Goal: Task Accomplishment & Management: Complete application form

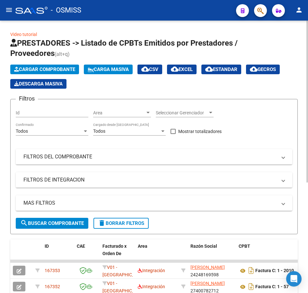
scroll to position [16, 0]
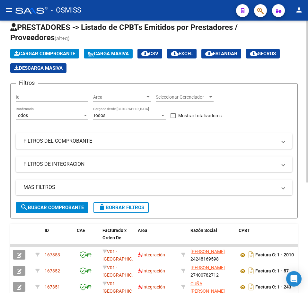
click at [30, 54] on span "Cargar Comprobante" at bounding box center [44, 54] width 61 height 6
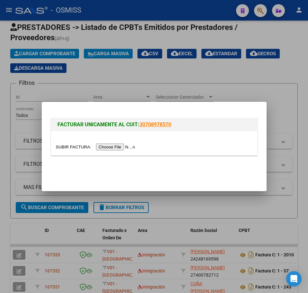
click at [116, 146] on input "file" at bounding box center [96, 146] width 81 height 7
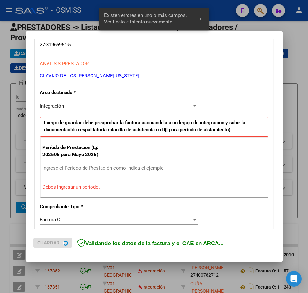
scroll to position [128, 0]
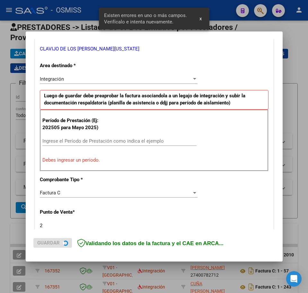
click at [69, 138] on input "Ingrese el Período de Prestación como indica el ejemplo" at bounding box center [119, 141] width 154 height 6
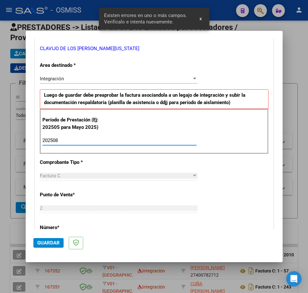
type input "202508"
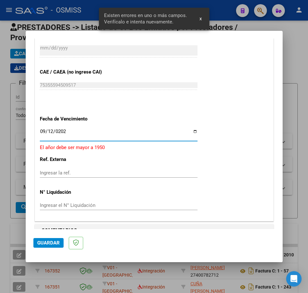
type input "[DATE]"
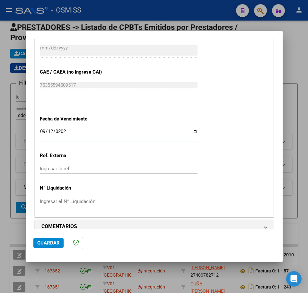
click at [50, 242] on span "Guardar" at bounding box center [48, 243] width 22 height 6
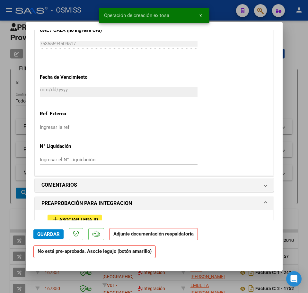
scroll to position [441, 0]
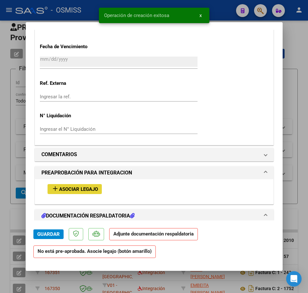
click at [96, 190] on span "Asociar Legajo" at bounding box center [78, 189] width 39 height 6
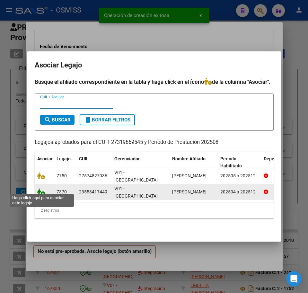
click at [40, 191] on icon at bounding box center [41, 191] width 8 height 7
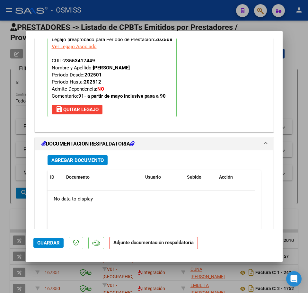
scroll to position [689, 0]
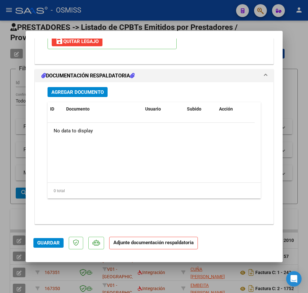
click at [70, 98] on div "Agregar Documento ID Documento Usuario Subido Acción No data to display 0 total…" at bounding box center [154, 150] width 223 height 136
click at [70, 90] on span "Agregar Documento" at bounding box center [77, 92] width 52 height 6
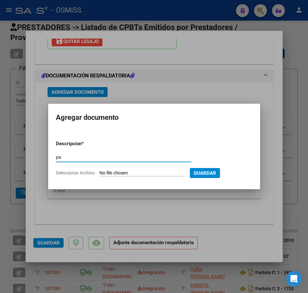
type input "p"
type input "PA"
click at [134, 172] on input "Seleccionar Archivo" at bounding box center [141, 173] width 85 height 6
type input "C:\fakepath\PL.pdf"
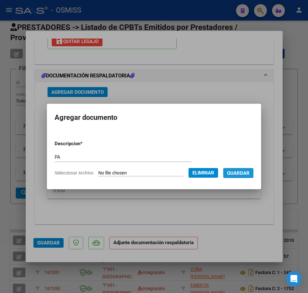
click at [246, 173] on span "Guardar" at bounding box center [238, 173] width 22 height 6
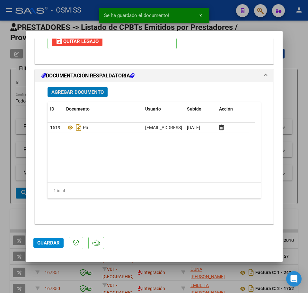
click at [47, 242] on span "Guardar" at bounding box center [48, 243] width 22 height 6
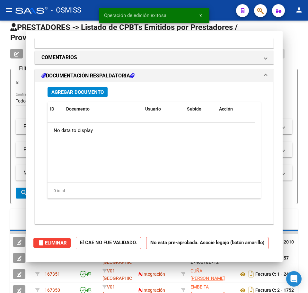
scroll to position [0, 0]
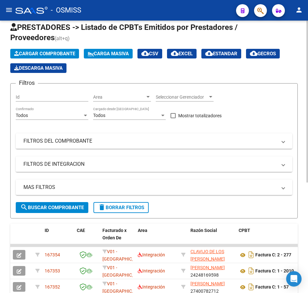
click at [26, 51] on span "Cargar Comprobante" at bounding box center [44, 54] width 61 height 6
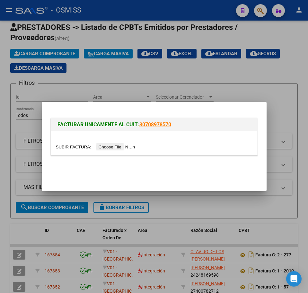
click at [126, 149] on input "file" at bounding box center [96, 146] width 81 height 7
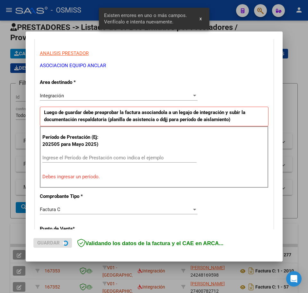
scroll to position [116, 0]
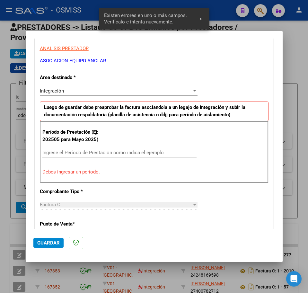
click at [74, 152] on input "Ingrese el Período de Prestación como indica el ejemplo" at bounding box center [119, 153] width 154 height 6
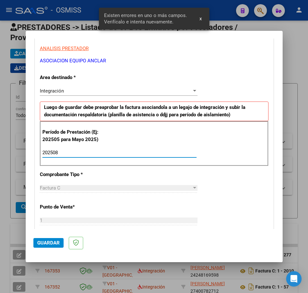
type input "202508"
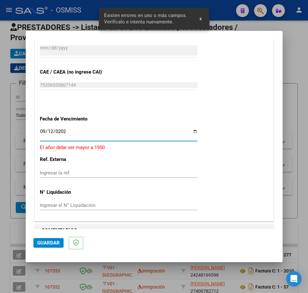
type input "[DATE]"
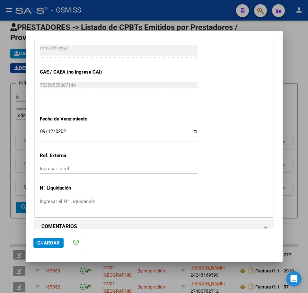
click at [60, 239] on button "Guardar" at bounding box center [48, 243] width 30 height 10
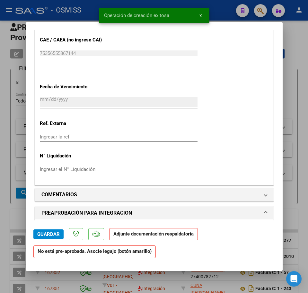
scroll to position [561, 0]
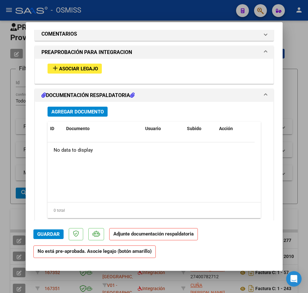
click at [56, 71] on mat-icon "add" at bounding box center [55, 68] width 8 height 8
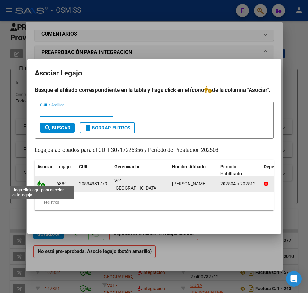
click at [41, 181] on icon at bounding box center [41, 183] width 8 height 7
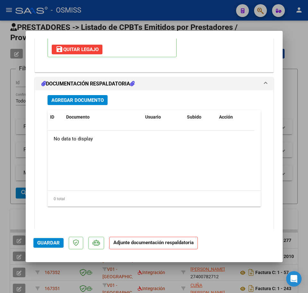
scroll to position [689, 0]
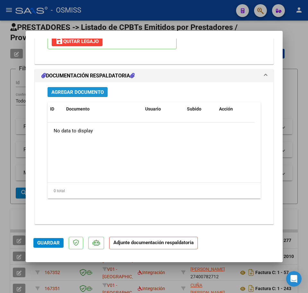
click at [59, 95] on span "Agregar Documento" at bounding box center [77, 92] width 52 height 6
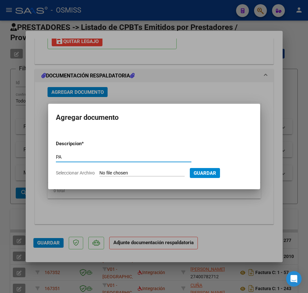
type input "PA"
click at [136, 173] on input "Seleccionar Archivo" at bounding box center [141, 173] width 85 height 6
type input "C:\fakepath\PL.pdf"
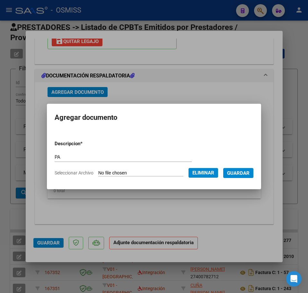
click at [244, 174] on span "Guardar" at bounding box center [238, 173] width 22 height 6
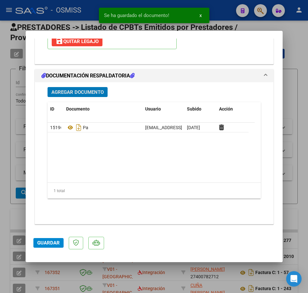
click at [45, 241] on span "Guardar" at bounding box center [48, 243] width 22 height 6
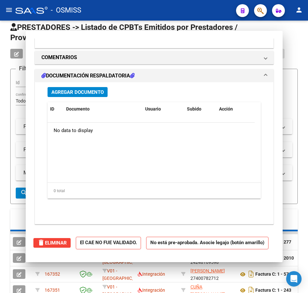
scroll to position [0, 0]
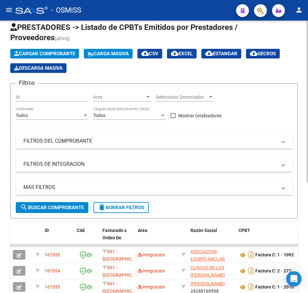
click at [32, 54] on span "Cargar Comprobante" at bounding box center [44, 54] width 61 height 6
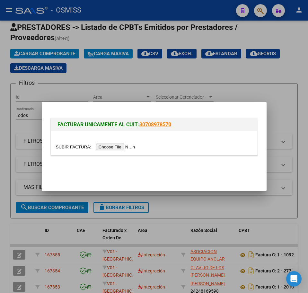
click at [111, 149] on input "file" at bounding box center [96, 146] width 81 height 7
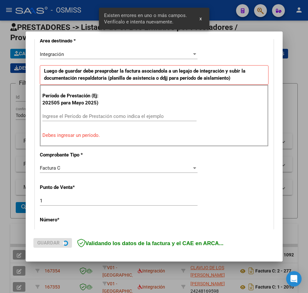
scroll to position [156, 0]
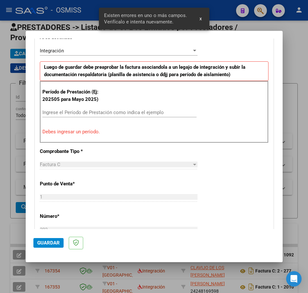
click at [63, 114] on input "Ingrese el Período de Prestación como indica el ejemplo" at bounding box center [119, 112] width 154 height 6
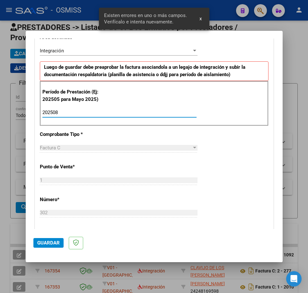
type input "202508"
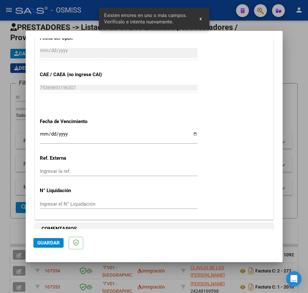
scroll to position [394, 0]
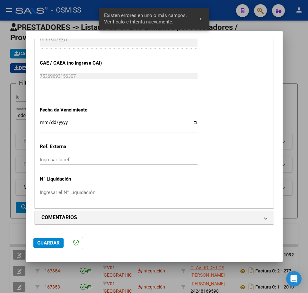
click at [40, 122] on input "Ingresar la fecha" at bounding box center [119, 125] width 158 height 10
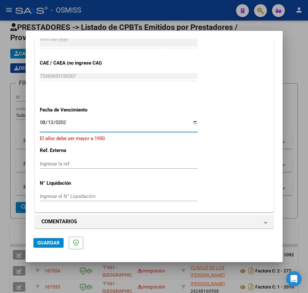
type input "[DATE]"
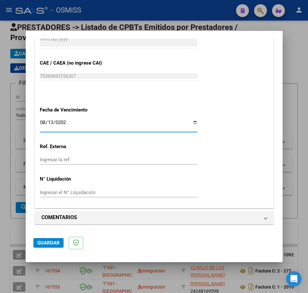
click at [44, 244] on span "Guardar" at bounding box center [48, 243] width 22 height 6
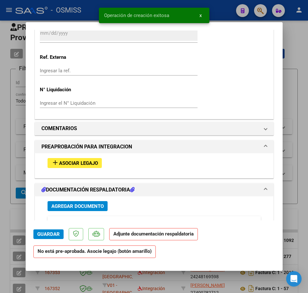
scroll to position [481, 0]
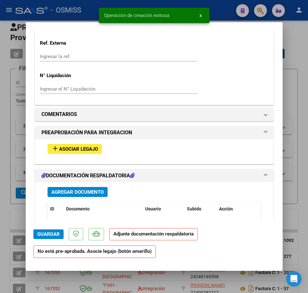
click at [80, 150] on span "Asociar Legajo" at bounding box center [78, 149] width 39 height 6
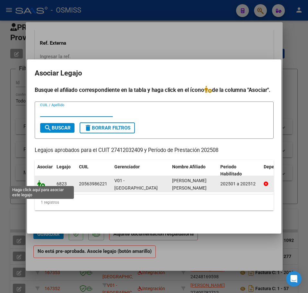
click at [41, 181] on icon at bounding box center [41, 183] width 8 height 7
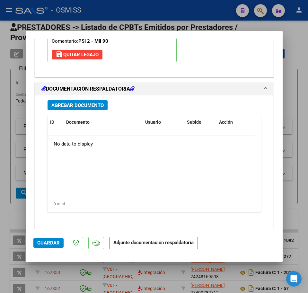
scroll to position [689, 0]
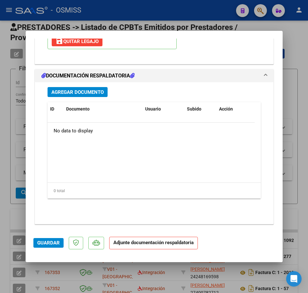
click at [71, 91] on span "Agregar Documento" at bounding box center [77, 92] width 52 height 6
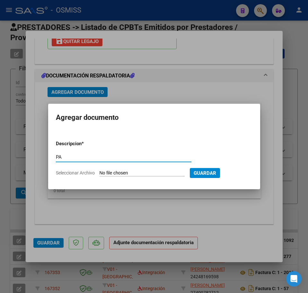
type input "PA"
click at [124, 173] on input "Seleccionar Archivo" at bounding box center [141, 173] width 85 height 6
type input "C:\fakepath\PL.pdf"
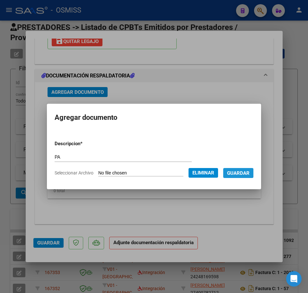
click at [240, 173] on span "Guardar" at bounding box center [238, 173] width 22 height 6
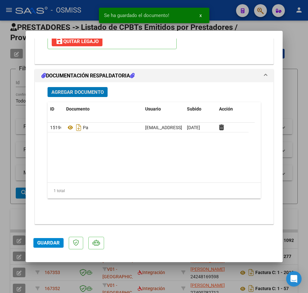
click at [42, 242] on span "Guardar" at bounding box center [48, 243] width 22 height 6
type input "$ 0,00"
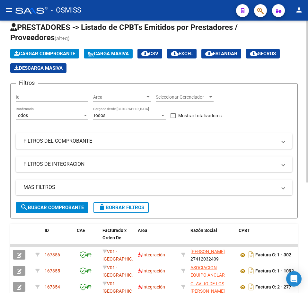
click at [57, 55] on span "Cargar Comprobante" at bounding box center [44, 54] width 61 height 6
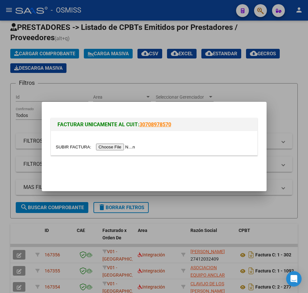
click at [113, 144] on input "file" at bounding box center [96, 146] width 81 height 7
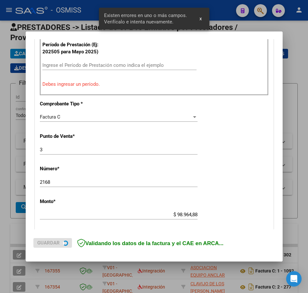
scroll to position [208, 0]
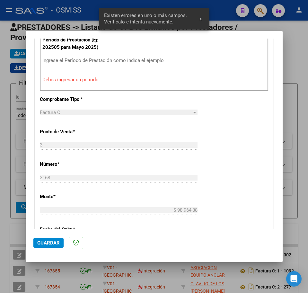
click at [65, 60] on input "Ingrese el Período de Prestación como indica el ejemplo" at bounding box center [119, 60] width 154 height 6
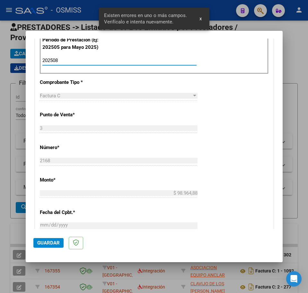
type input "202508"
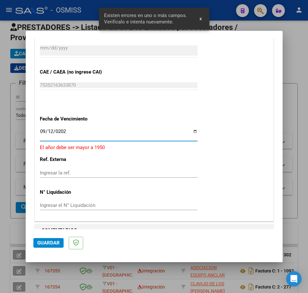
type input "[DATE]"
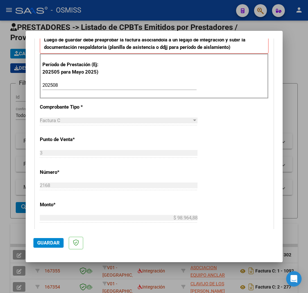
scroll to position [144, 0]
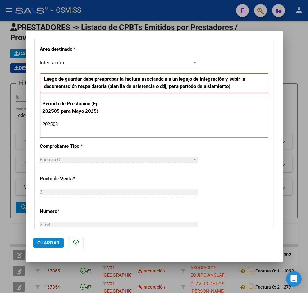
click at [51, 243] on span "Guardar" at bounding box center [48, 243] width 22 height 6
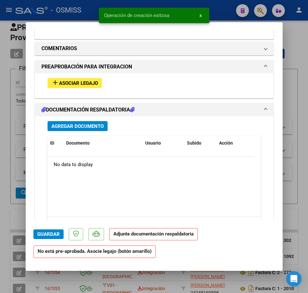
scroll to position [590, 0]
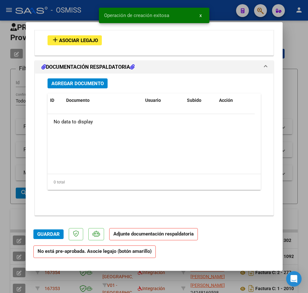
click at [64, 44] on button "add Asociar Legajo" at bounding box center [74, 40] width 54 height 10
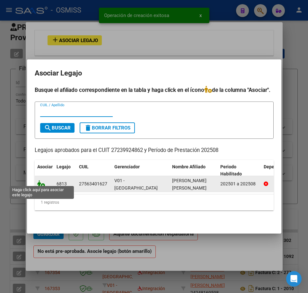
click at [43, 182] on icon at bounding box center [41, 183] width 8 height 7
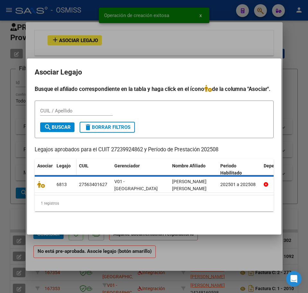
scroll to position [606, 0]
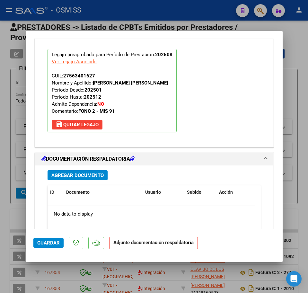
click at [49, 240] on span "Guardar" at bounding box center [48, 243] width 22 height 6
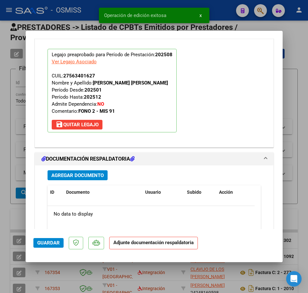
click at [76, 175] on span "Agregar Documento" at bounding box center [77, 175] width 52 height 6
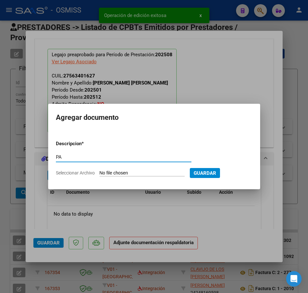
type input "PA"
click at [127, 172] on input "Seleccionar Archivo" at bounding box center [141, 173] width 85 height 6
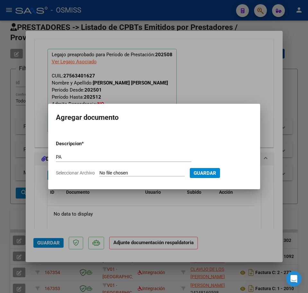
type input "C:\fakepath\PL.jpg"
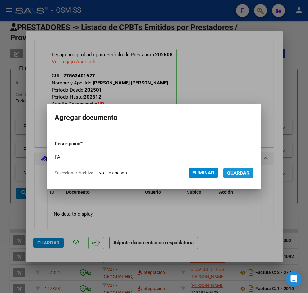
click at [232, 172] on button "Guardar" at bounding box center [238, 173] width 30 height 10
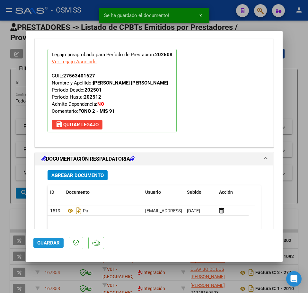
click at [50, 241] on span "Guardar" at bounding box center [48, 243] width 22 height 6
type input "$ 0,00"
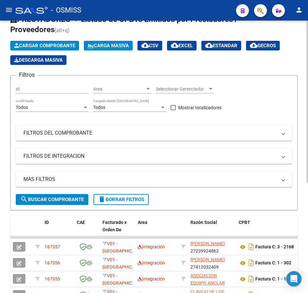
scroll to position [0, 0]
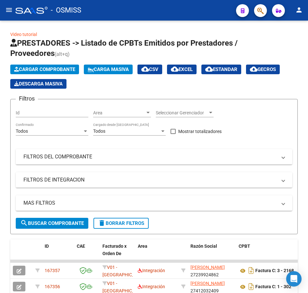
click at [301, 13] on mat-icon "person" at bounding box center [299, 10] width 8 height 8
click at [292, 41] on button "exit_to_app Salir" at bounding box center [285, 42] width 39 height 15
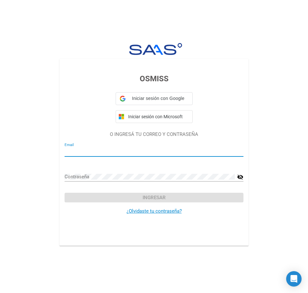
type input "[EMAIL_ADDRESS][DOMAIN_NAME]"
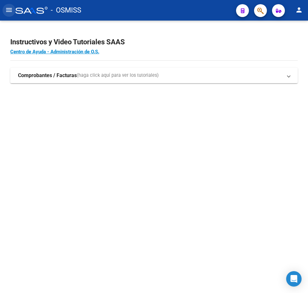
click at [9, 12] on mat-icon "menu" at bounding box center [9, 10] width 8 height 8
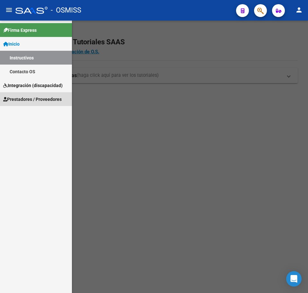
click at [26, 98] on span "Prestadores / Proveedores" at bounding box center [32, 99] width 58 height 7
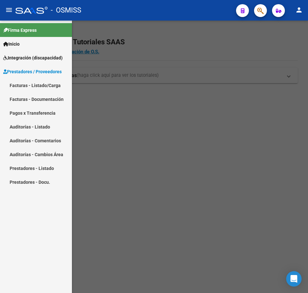
click at [22, 86] on link "Facturas - Listado/Carga" at bounding box center [36, 85] width 72 height 14
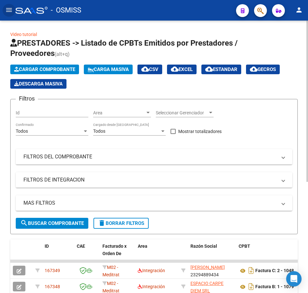
click at [35, 68] on span "Cargar Comprobante" at bounding box center [44, 69] width 61 height 6
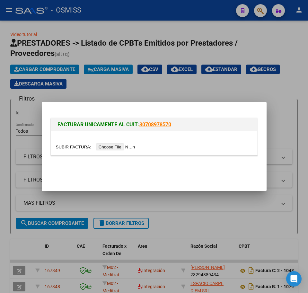
click at [109, 146] on input "file" at bounding box center [96, 146] width 81 height 7
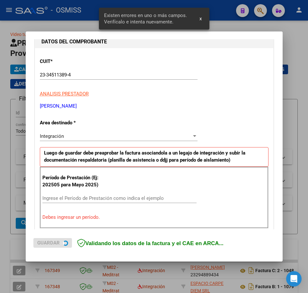
scroll to position [116, 0]
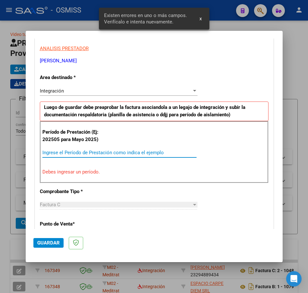
click at [70, 151] on input "Ingrese el Período de Prestación como indica el ejemplo" at bounding box center [119, 153] width 154 height 6
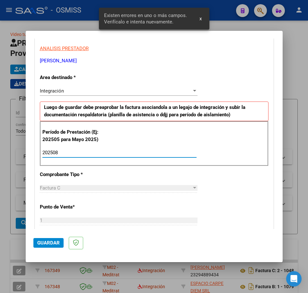
type input "202508"
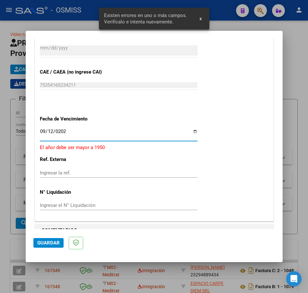
type input "[DATE]"
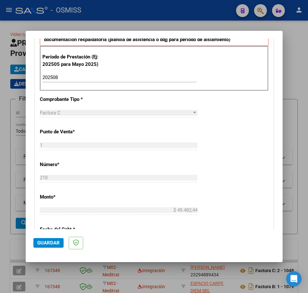
scroll to position [184, 0]
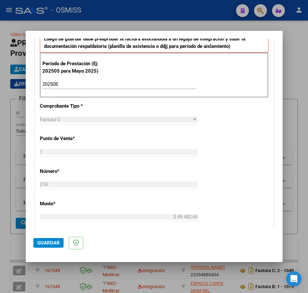
click at [45, 244] on span "Guardar" at bounding box center [48, 243] width 22 height 6
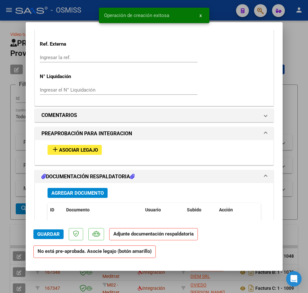
scroll to position [521, 0]
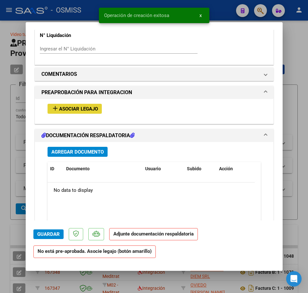
click at [61, 109] on span "Asociar Legajo" at bounding box center [78, 109] width 39 height 6
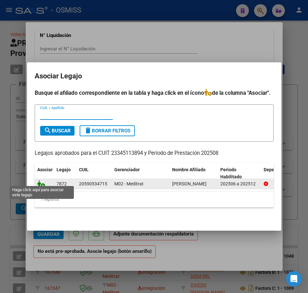
click at [41, 181] on icon at bounding box center [41, 183] width 8 height 7
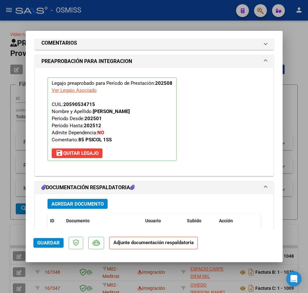
scroll to position [659, 0]
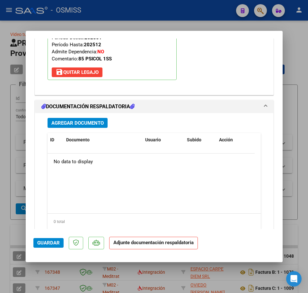
click at [59, 124] on span "Agregar Documento" at bounding box center [77, 123] width 52 height 6
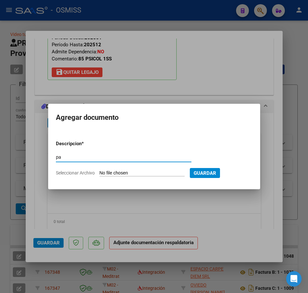
type input "pa"
click at [116, 174] on input "Seleccionar Archivo" at bounding box center [141, 173] width 85 height 6
type input "C:\fakepath\PL.pdf"
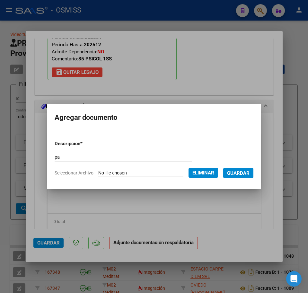
click at [243, 173] on span "Guardar" at bounding box center [238, 173] width 22 height 6
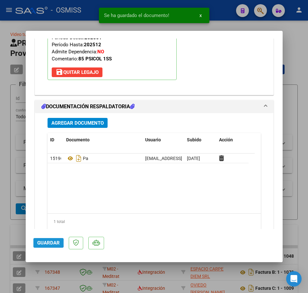
click at [45, 243] on span "Guardar" at bounding box center [48, 243] width 22 height 6
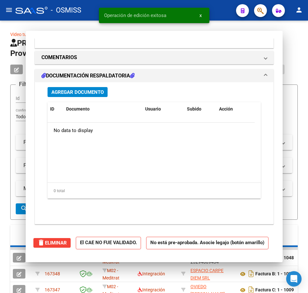
scroll to position [0, 0]
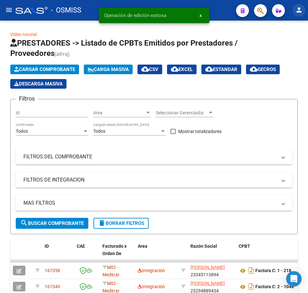
click at [298, 11] on mat-icon "person" at bounding box center [299, 10] width 8 height 8
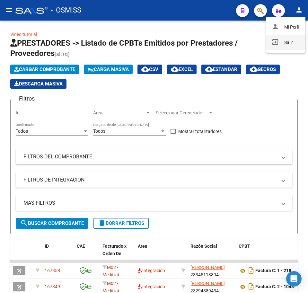
click at [290, 42] on button "exit_to_app Salir" at bounding box center [285, 42] width 39 height 15
